Goal: Transaction & Acquisition: Book appointment/travel/reservation

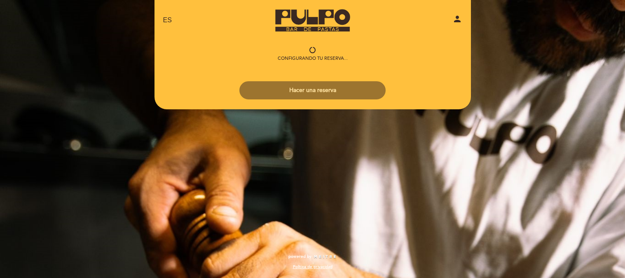
select select "es"
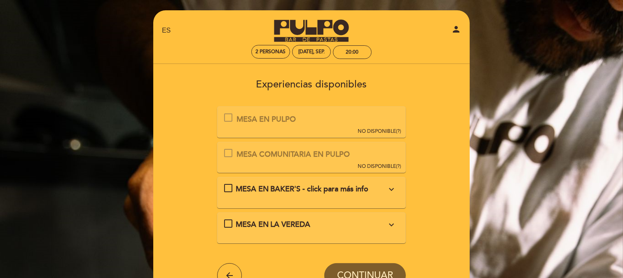
click at [360, 188] on span "MESA EN BAKER'S - click para más info" at bounding box center [302, 188] width 133 height 9
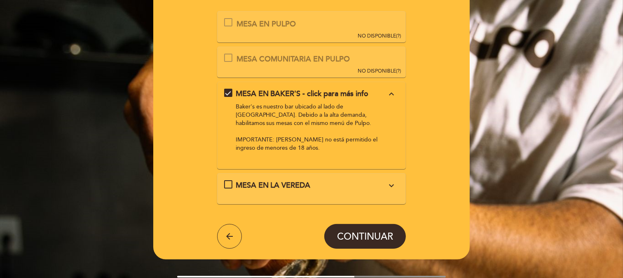
scroll to position [137, 0]
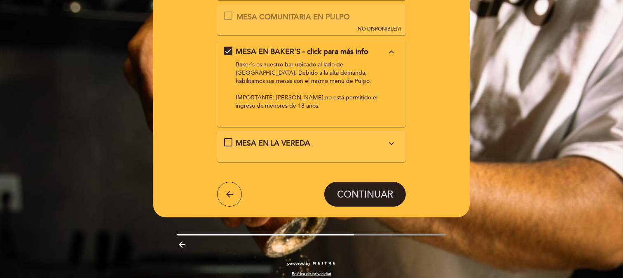
click at [366, 197] on span "CONTINUAR" at bounding box center [365, 195] width 56 height 12
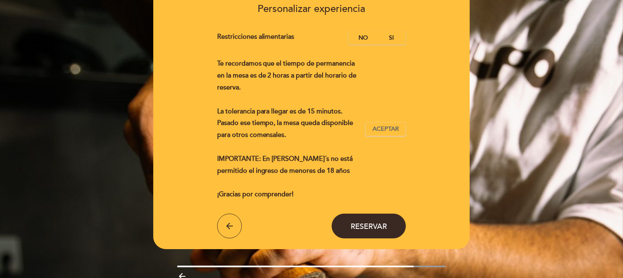
scroll to position [91, 0]
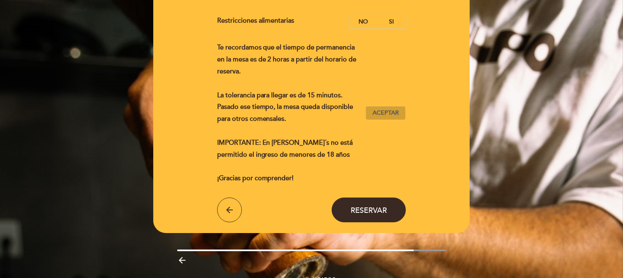
click at [378, 109] on span "Aceptar" at bounding box center [386, 113] width 26 height 9
click at [367, 211] on span "Reservar" at bounding box center [369, 209] width 36 height 9
click at [366, 21] on label "No" at bounding box center [363, 22] width 29 height 14
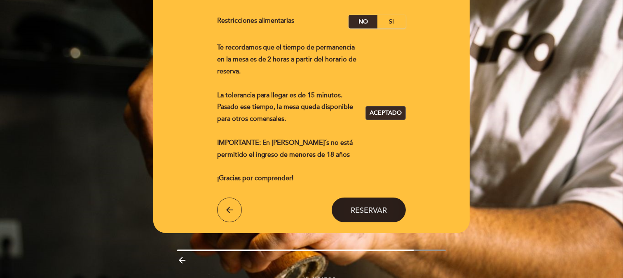
click at [381, 211] on span "Reservar" at bounding box center [369, 209] width 36 height 9
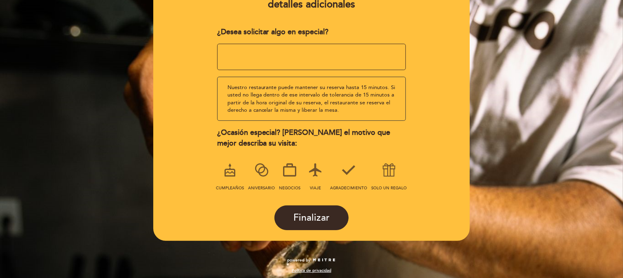
scroll to position [117, 0]
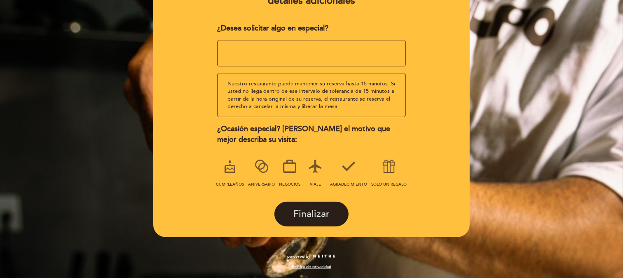
click at [310, 213] on span "Finalizar" at bounding box center [311, 214] width 36 height 12
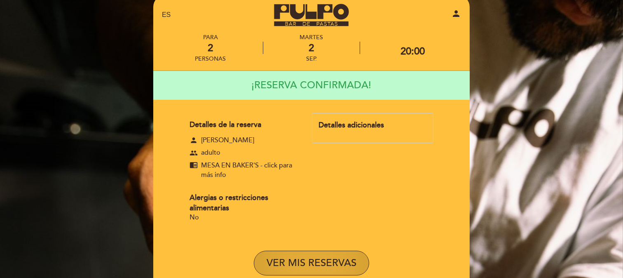
scroll to position [0, 0]
